Goal: Task Accomplishment & Management: Manage account settings

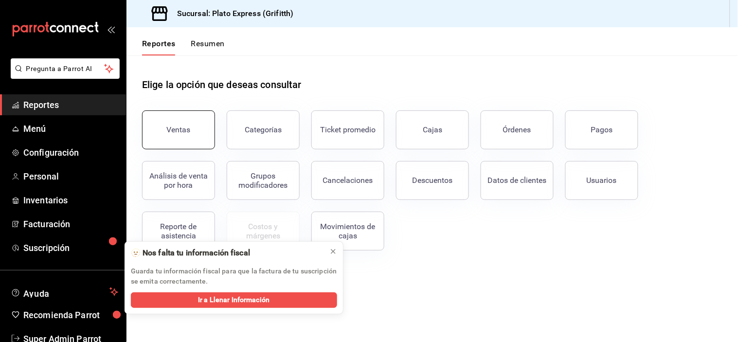
click at [175, 126] on div "Ventas" at bounding box center [179, 129] width 24 height 9
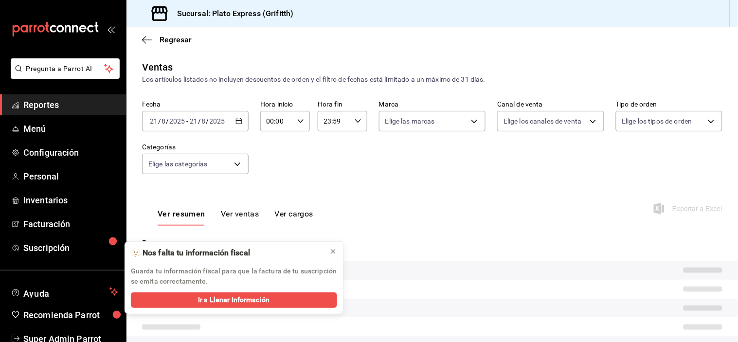
click at [333, 249] on p "Resumen" at bounding box center [432, 243] width 580 height 12
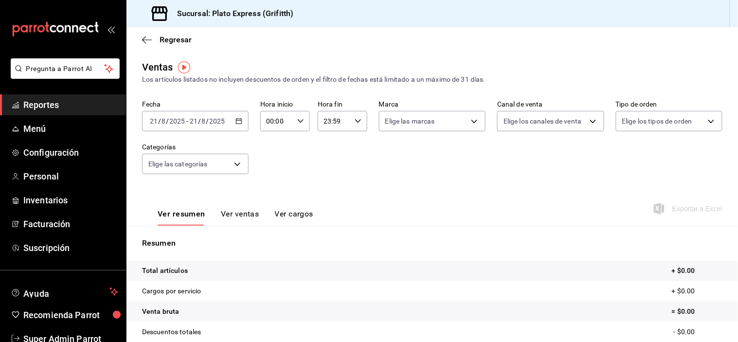
click at [236, 119] on 314 "button" at bounding box center [239, 121] width 6 height 6
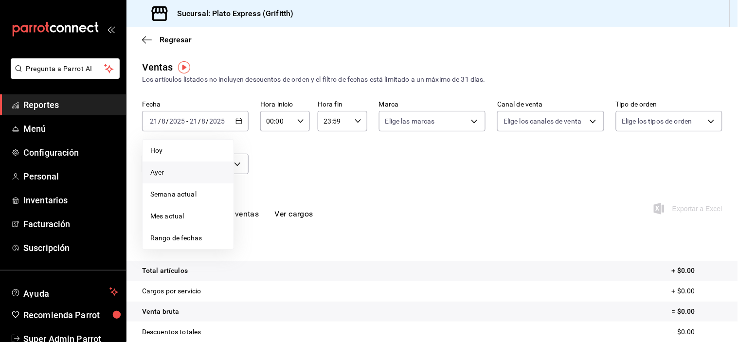
click at [157, 171] on span "Ayer" at bounding box center [187, 172] width 75 height 10
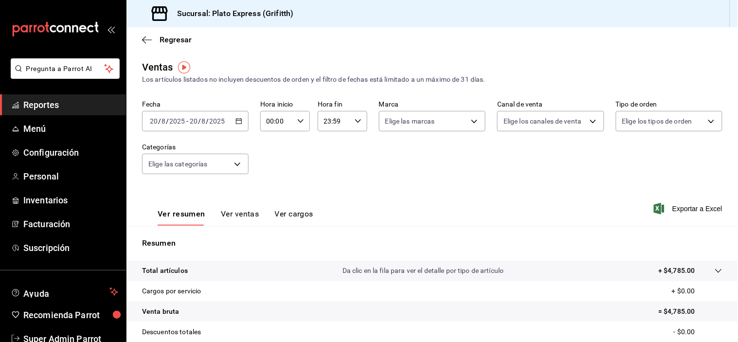
click at [287, 127] on input "00:00" at bounding box center [276, 120] width 33 height 19
click at [270, 197] on span "02" at bounding box center [271, 193] width 9 height 8
click at [271, 188] on span "09" at bounding box center [271, 184] width 9 height 8
type input "09:00"
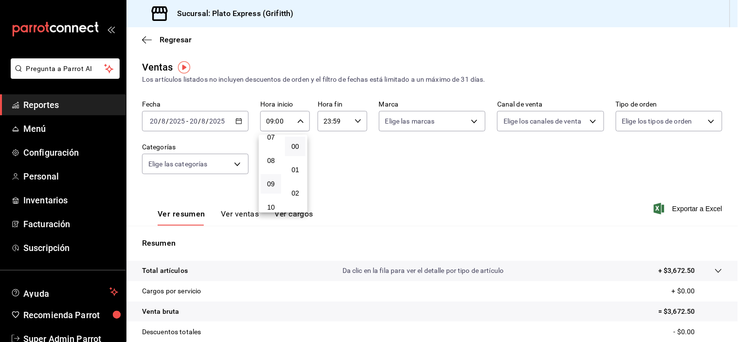
click at [298, 181] on div "01" at bounding box center [295, 169] width 24 height 23
click at [295, 188] on button "02" at bounding box center [295, 192] width 20 height 19
click at [295, 155] on span "40" at bounding box center [295, 151] width 9 height 8
type input "09:40"
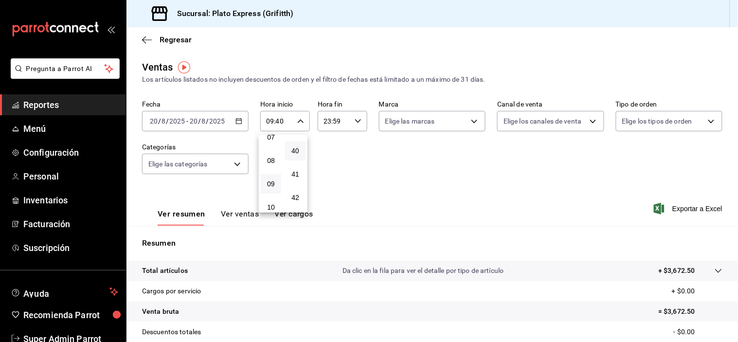
click at [376, 163] on div at bounding box center [369, 171] width 738 height 342
click at [376, 163] on div "Fecha [DATE] [DATE] - [DATE] [DATE] Hora inicio 09:40 Hora inicio Hora fin 23:5…" at bounding box center [432, 143] width 580 height 86
click at [247, 213] on button "Ver ventas" at bounding box center [240, 217] width 38 height 17
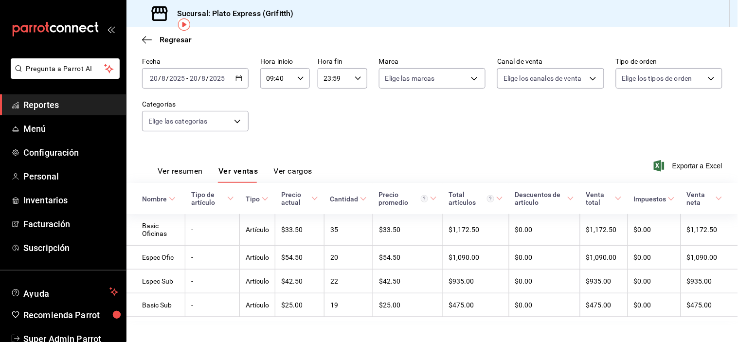
scroll to position [55, 0]
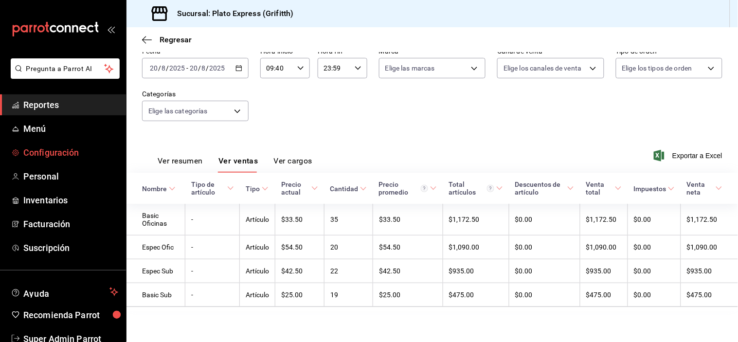
click at [54, 153] on span "Configuración" at bounding box center [70, 152] width 95 height 13
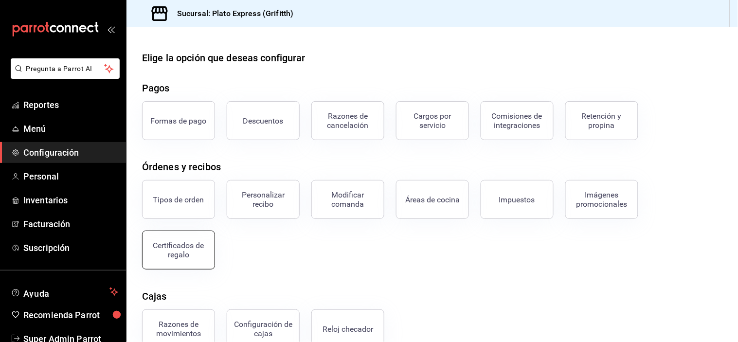
click at [197, 250] on div "Certificados de regalo" at bounding box center [178, 250] width 60 height 18
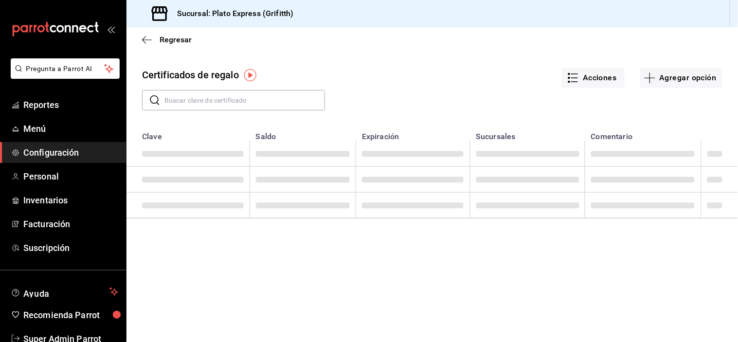
click at [214, 103] on input "text" at bounding box center [244, 99] width 161 height 19
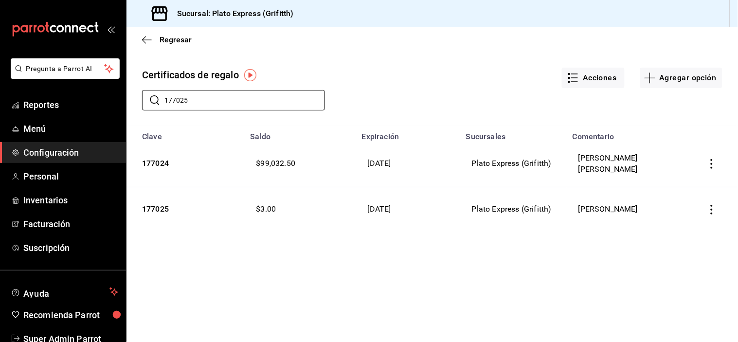
type input "177025"
click at [711, 212] on icon "button" at bounding box center [712, 210] width 10 height 10
click at [679, 183] on li "Editar" at bounding box center [677, 185] width 87 height 23
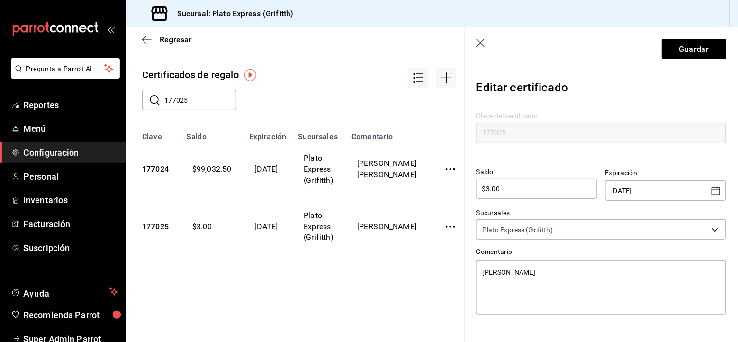
click at [545, 196] on div "$3.00 ​" at bounding box center [536, 189] width 121 height 20
type textarea "x"
type input "$3.0"
type textarea "x"
type input "$3"
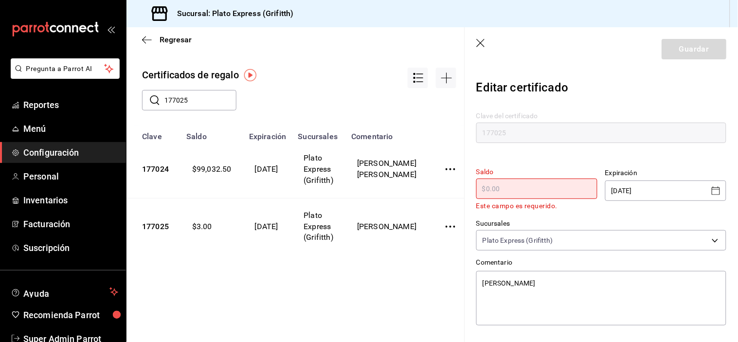
type textarea "x"
type input "$1"
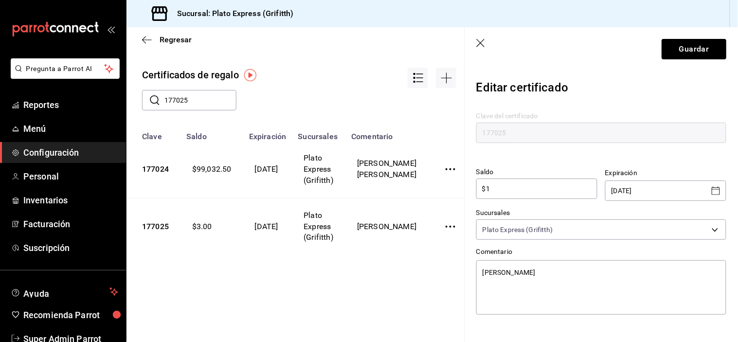
type textarea "x"
type input "$10"
type textarea "x"
type input "$100"
type textarea "x"
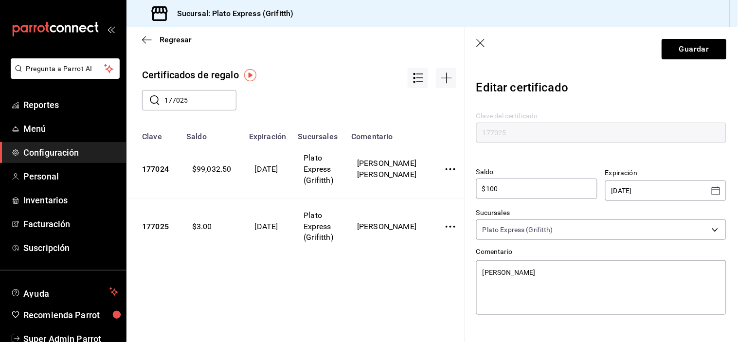
type input "$1,000"
type textarea "x"
type input "$10,000"
type textarea "x"
type input "$100,000"
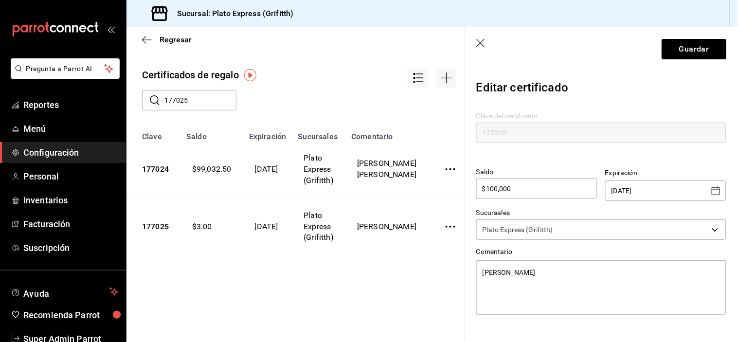
type textarea "x"
type input "$10,000"
type textarea "x"
type input "$10,000"
click at [685, 37] on header "Guardar" at bounding box center [601, 49] width 273 height 44
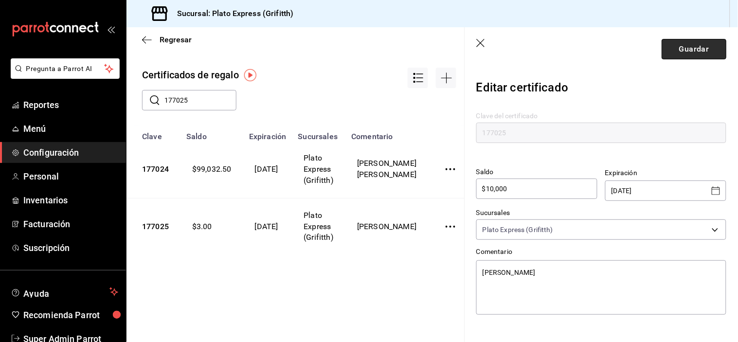
click at [684, 42] on button "Guardar" at bounding box center [694, 49] width 65 height 20
type textarea "x"
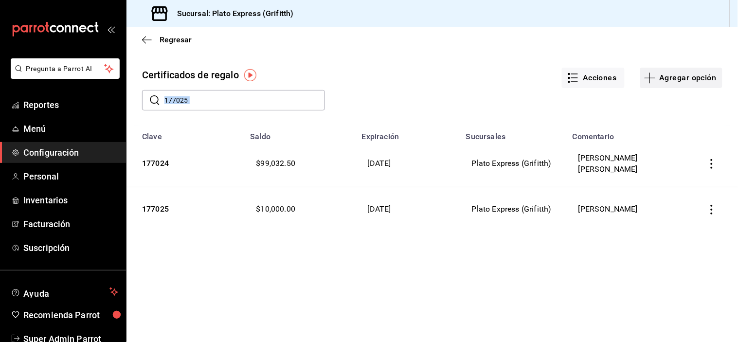
drag, startPoint x: 690, startPoint y: 91, endPoint x: 690, endPoint y: 85, distance: 5.8
click at [690, 85] on div "Certificados de regalo Acciones Agregar opción ​ 177025 ​" at bounding box center [432, 93] width 612 height 66
click at [690, 85] on button "Agregar opción" at bounding box center [681, 78] width 82 height 20
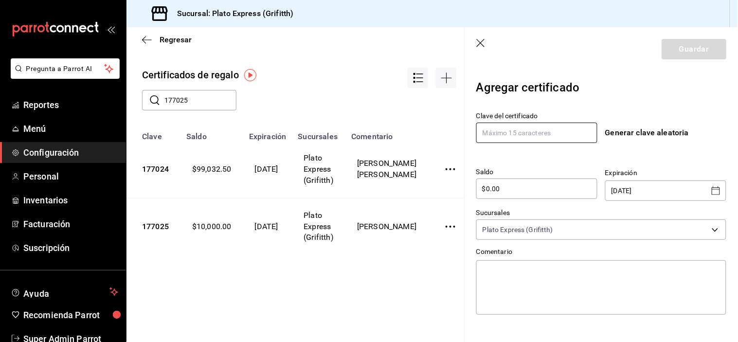
click at [541, 126] on input "text" at bounding box center [536, 133] width 121 height 20
type input "1"
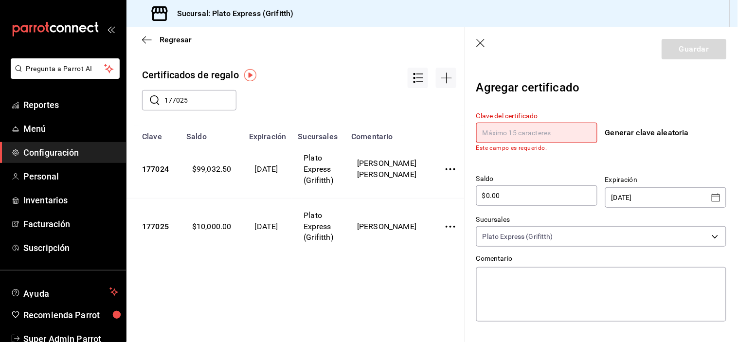
click at [484, 39] on icon "button" at bounding box center [480, 43] width 8 height 8
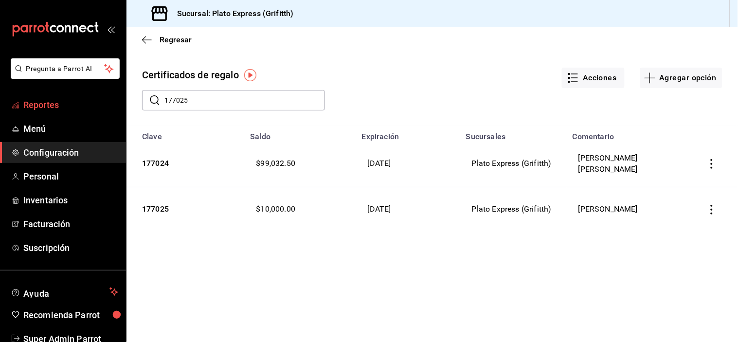
click at [55, 104] on span "Reportes" at bounding box center [70, 104] width 95 height 13
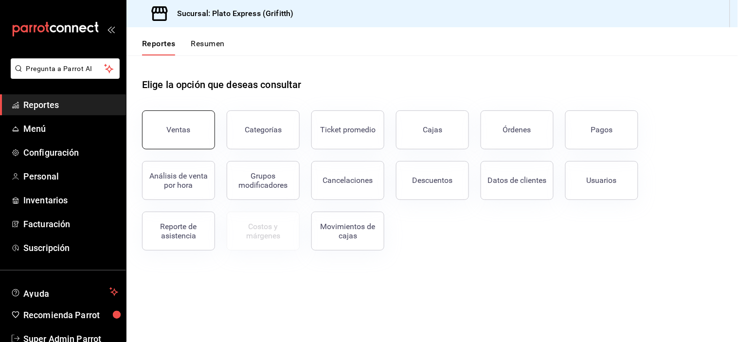
click at [199, 130] on button "Ventas" at bounding box center [178, 129] width 73 height 39
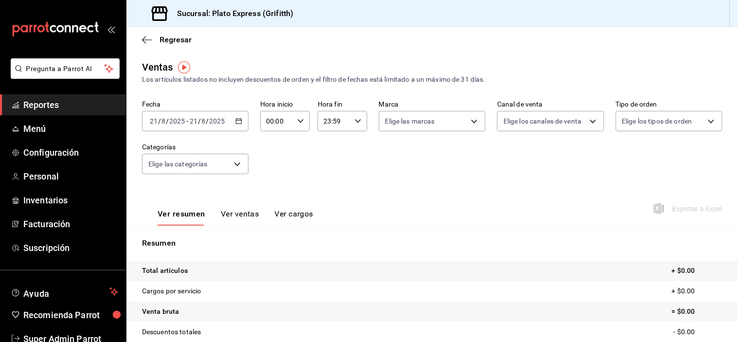
click at [244, 123] on div "[DATE] [DATE] - [DATE] [DATE]" at bounding box center [195, 121] width 107 height 20
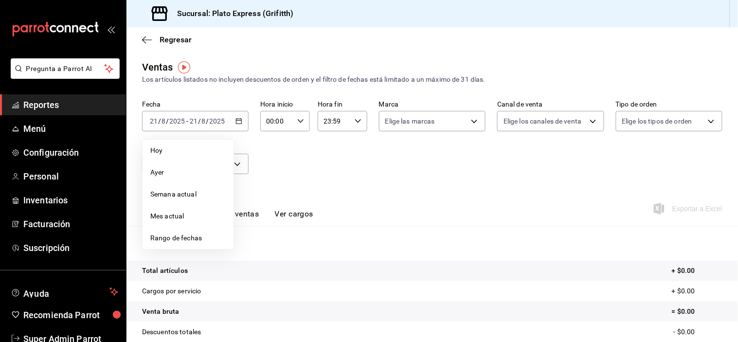
click at [298, 118] on icon "button" at bounding box center [300, 121] width 7 height 7
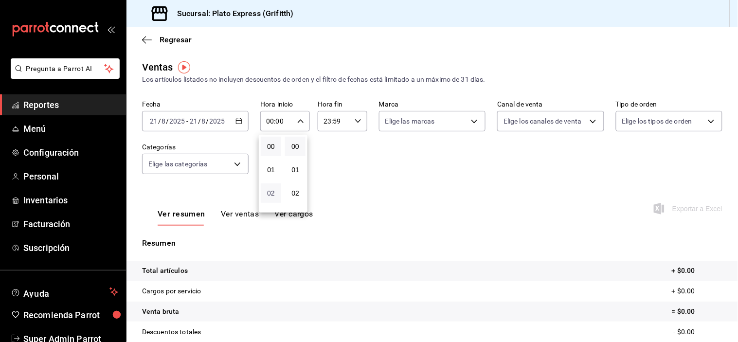
click at [270, 198] on div "00 01 02 03 04 05 06 07 08 09 10 11 12 13 14 15 16 17 18 19 20 21 22 23" at bounding box center [271, 174] width 24 height 78
click at [272, 188] on span "09" at bounding box center [271, 184] width 9 height 8
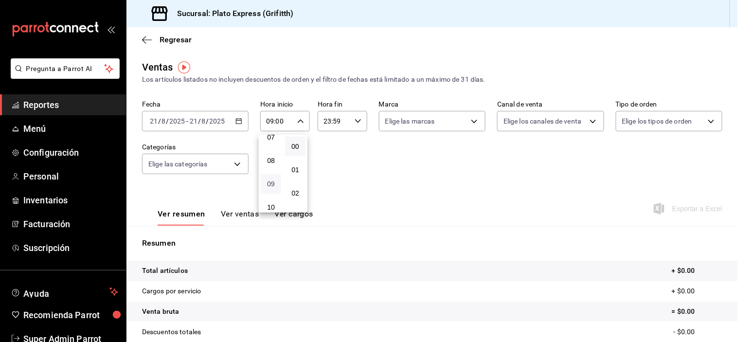
click at [272, 188] on span "09" at bounding box center [271, 184] width 9 height 8
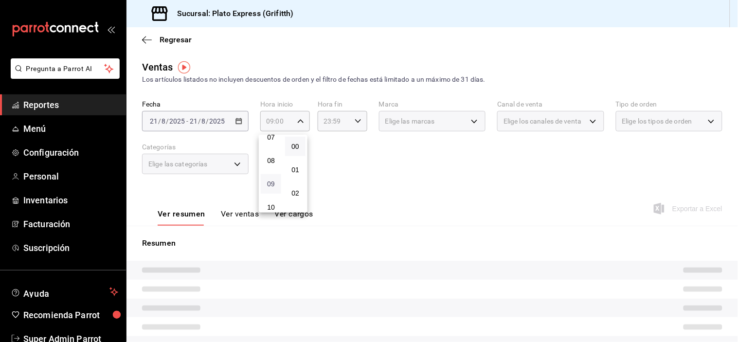
click at [272, 188] on span "09" at bounding box center [271, 184] width 9 height 8
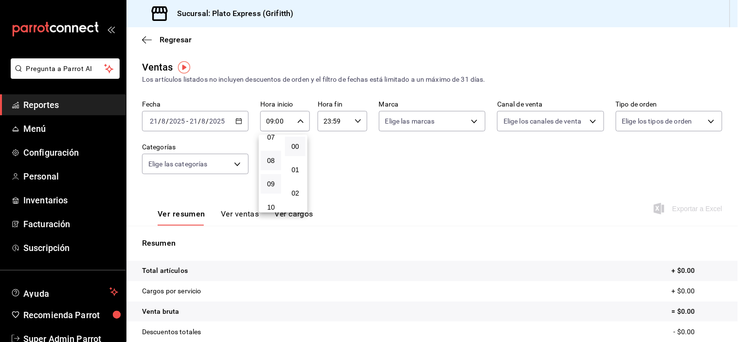
click at [266, 169] on button "08" at bounding box center [271, 160] width 20 height 19
type input "08:00"
click at [268, 170] on button "08" at bounding box center [271, 160] width 20 height 19
click at [272, 164] on span "08" at bounding box center [271, 161] width 9 height 8
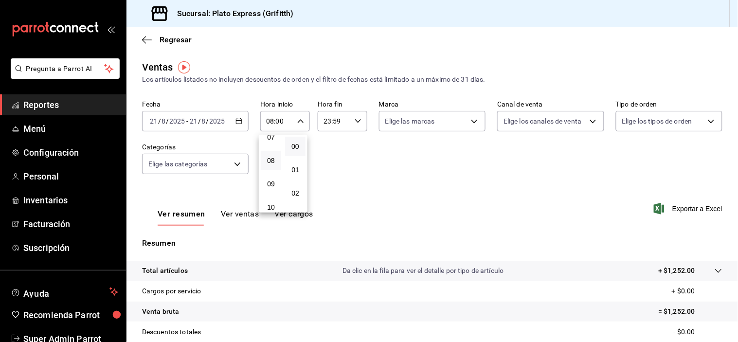
click at [358, 186] on div at bounding box center [369, 171] width 738 height 342
click at [234, 209] on button "Ver ventas" at bounding box center [240, 217] width 38 height 17
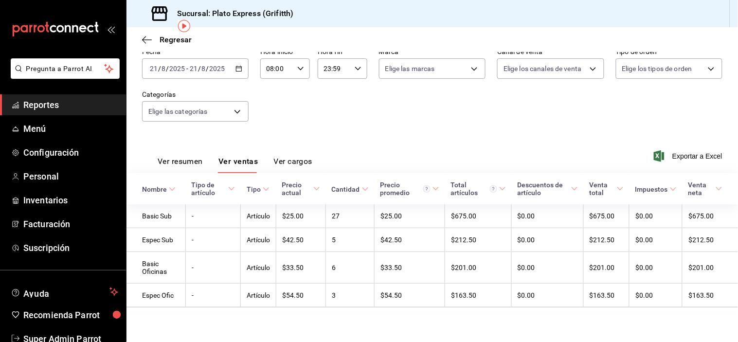
scroll to position [55, 0]
click at [372, 146] on div "Ver resumen Ver ventas Ver cargos Exportar a Excel" at bounding box center [432, 153] width 612 height 40
click at [201, 158] on button "Ver resumen" at bounding box center [180, 164] width 45 height 17
